Goal: Task Accomplishment & Management: Complete application form

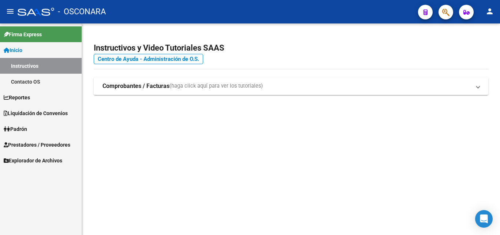
click at [30, 142] on span "Prestadores / Proveedores" at bounding box center [37, 145] width 67 height 8
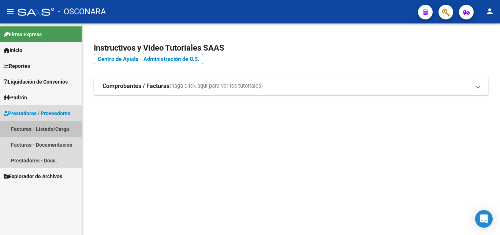
click at [41, 129] on link "Facturas - Listado/Carga" at bounding box center [41, 129] width 82 height 16
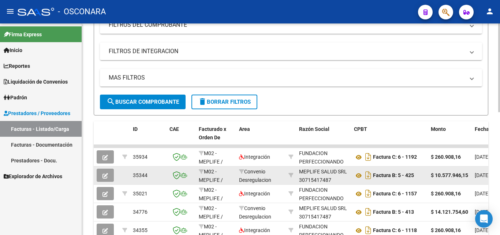
scroll to position [183, 0]
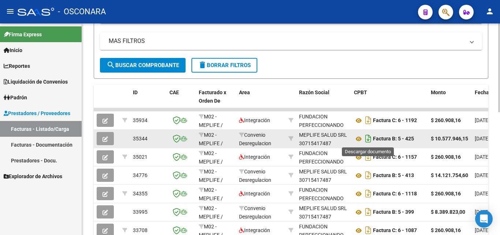
click at [369, 138] on icon "Descargar documento" at bounding box center [368, 138] width 10 height 12
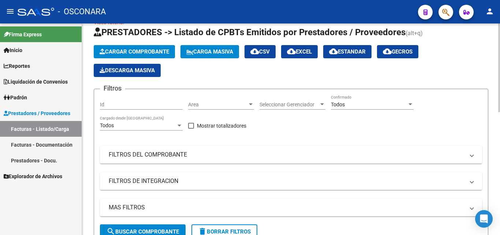
scroll to position [0, 0]
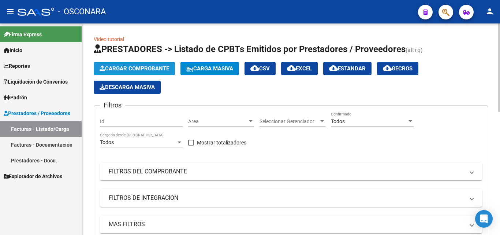
click at [152, 64] on button "Cargar Comprobante" at bounding box center [134, 68] width 81 height 13
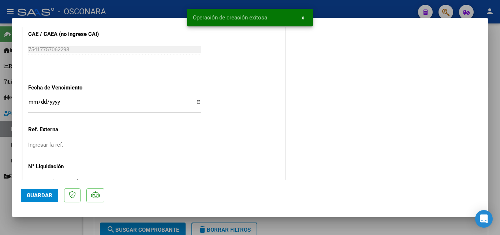
scroll to position [432, 0]
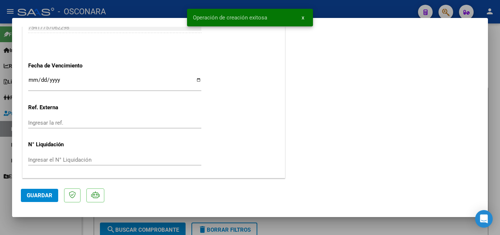
click at [36, 190] on button "Guardar" at bounding box center [39, 194] width 37 height 13
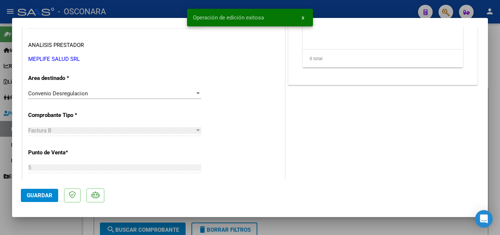
scroll to position [0, 0]
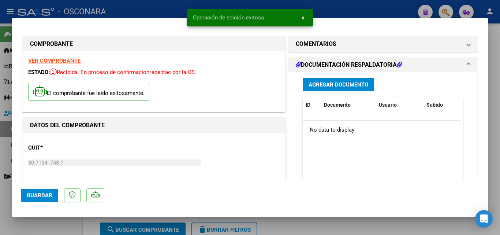
click at [303, 17] on span "x" at bounding box center [303, 17] width 3 height 7
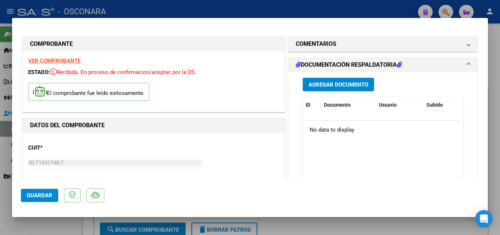
click at [327, 11] on div at bounding box center [250, 117] width 500 height 235
type input "$ 0,00"
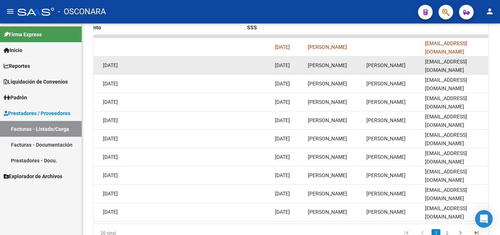
scroll to position [0, 1383]
